Goal: Task Accomplishment & Management: Use online tool/utility

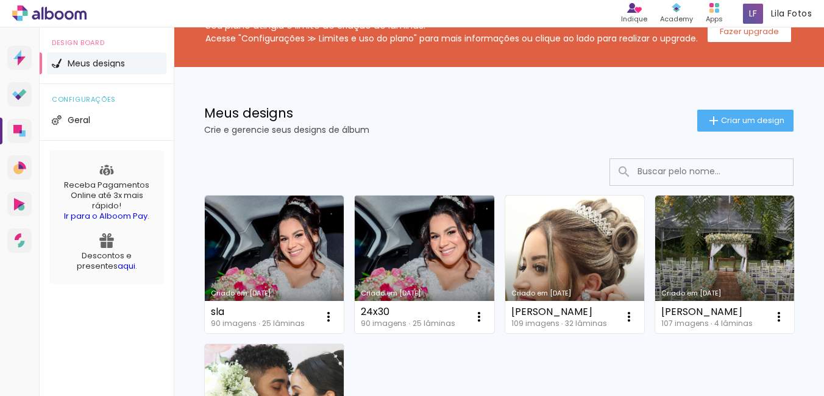
scroll to position [61, 0]
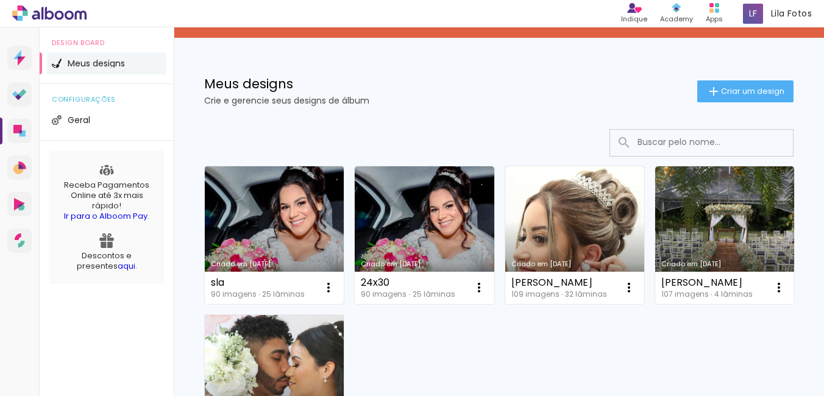
click at [257, 201] on link "Criado em [DATE]" at bounding box center [274, 235] width 139 height 138
